Goal: Find specific page/section: Find specific page/section

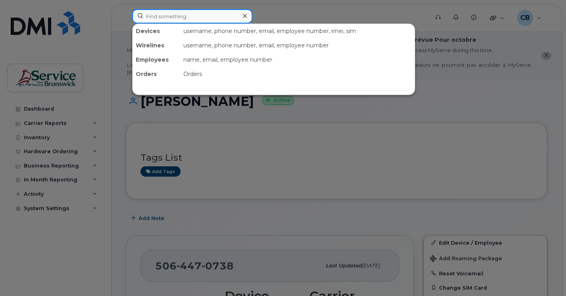
click at [165, 16] on input at bounding box center [192, 16] width 120 height 14
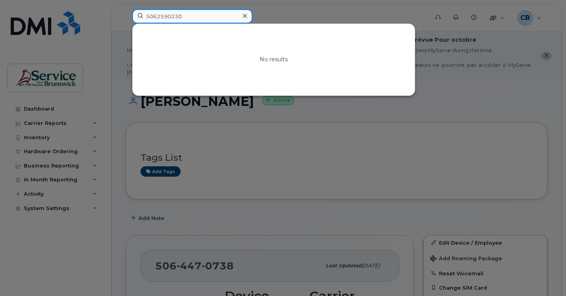
drag, startPoint x: 203, startPoint y: 18, endPoint x: 144, endPoint y: 21, distance: 58.8
click at [144, 21] on input "5062590230" at bounding box center [192, 16] width 120 height 14
type input "5062590230"
click at [293, 107] on div at bounding box center [283, 148] width 566 height 296
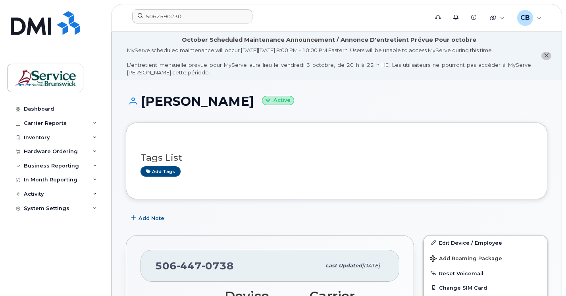
click at [545, 58] on icon "close notification" at bounding box center [546, 55] width 5 height 5
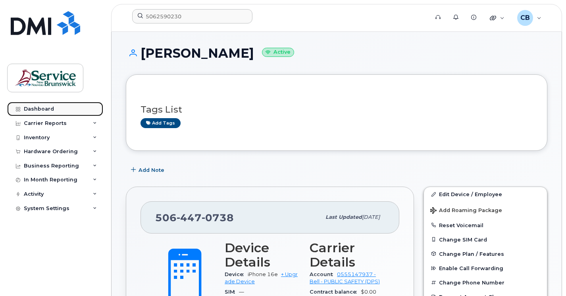
click at [33, 108] on div "Dashboard" at bounding box center [39, 109] width 30 height 6
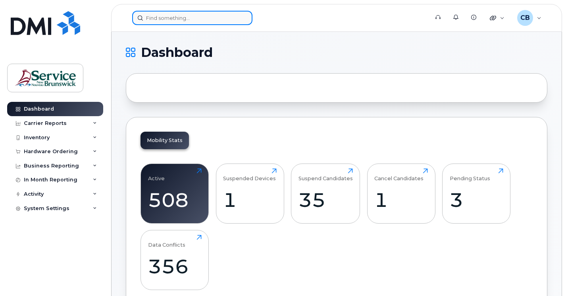
click at [158, 21] on input at bounding box center [192, 18] width 120 height 14
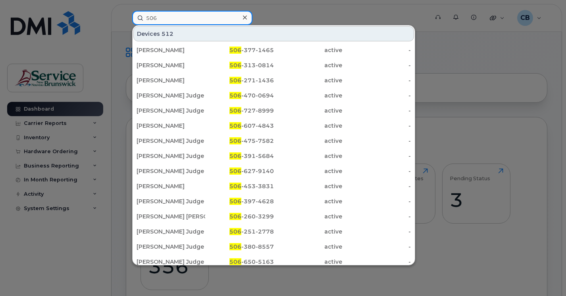
type input "506"
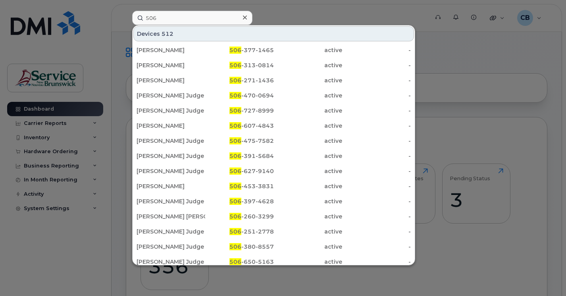
click at [245, 17] on icon at bounding box center [245, 17] width 4 height 4
